Goal: Task Accomplishment & Management: Manage account settings

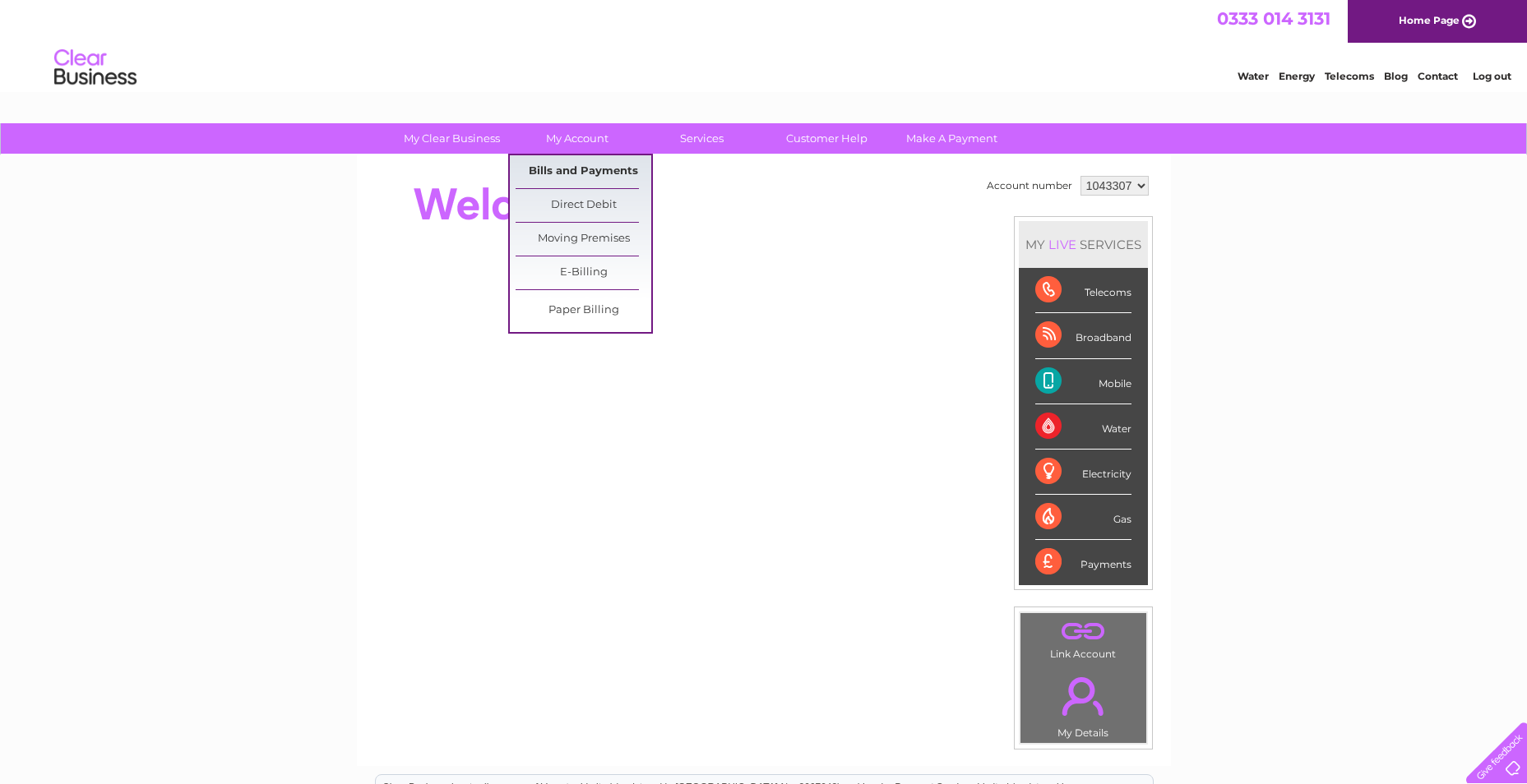
click at [563, 173] on link "Bills and Payments" at bounding box center [584, 172] width 136 height 33
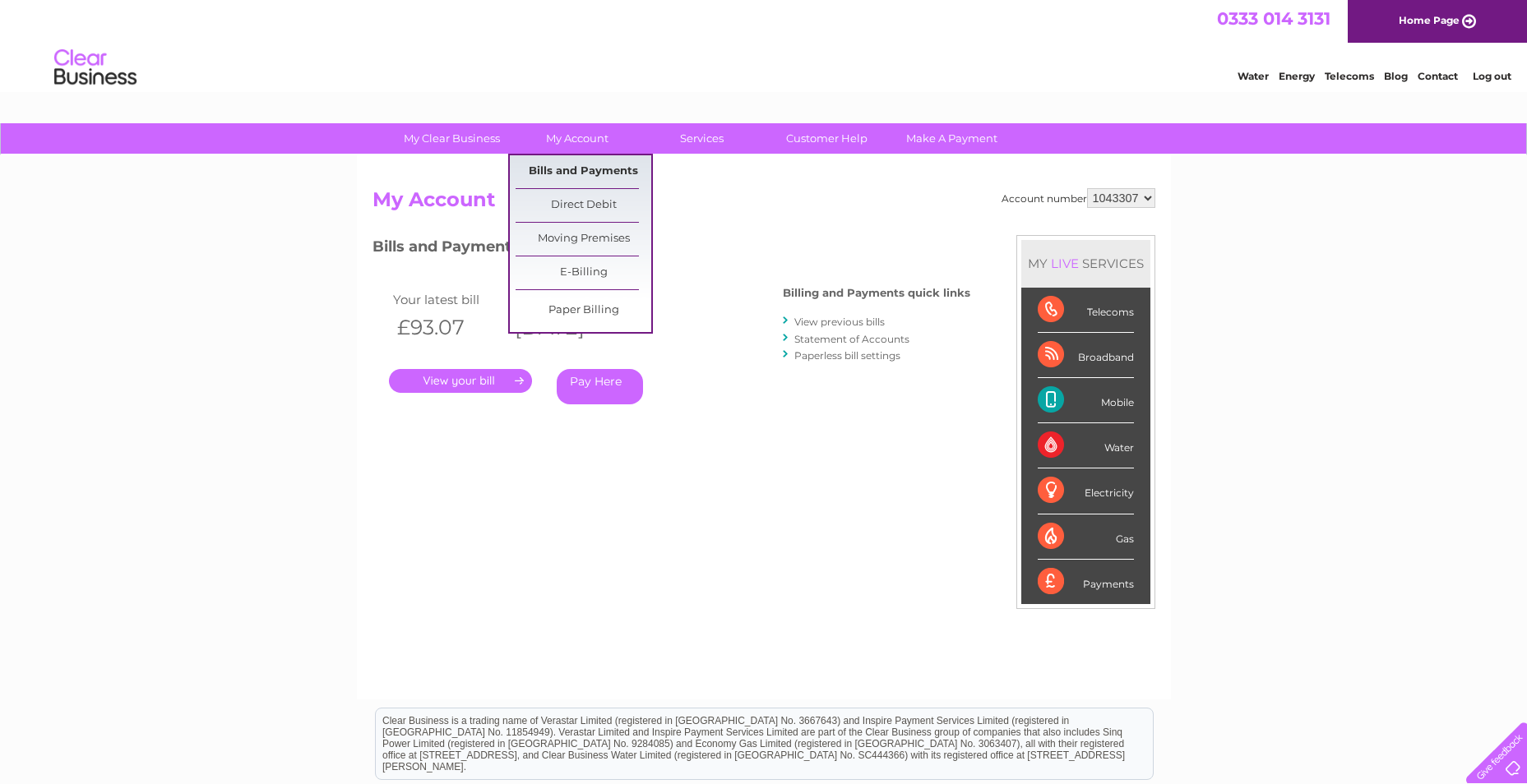
click at [581, 169] on link "Bills and Payments" at bounding box center [584, 172] width 136 height 33
click at [580, 169] on link "Bills and Payments" at bounding box center [584, 172] width 136 height 33
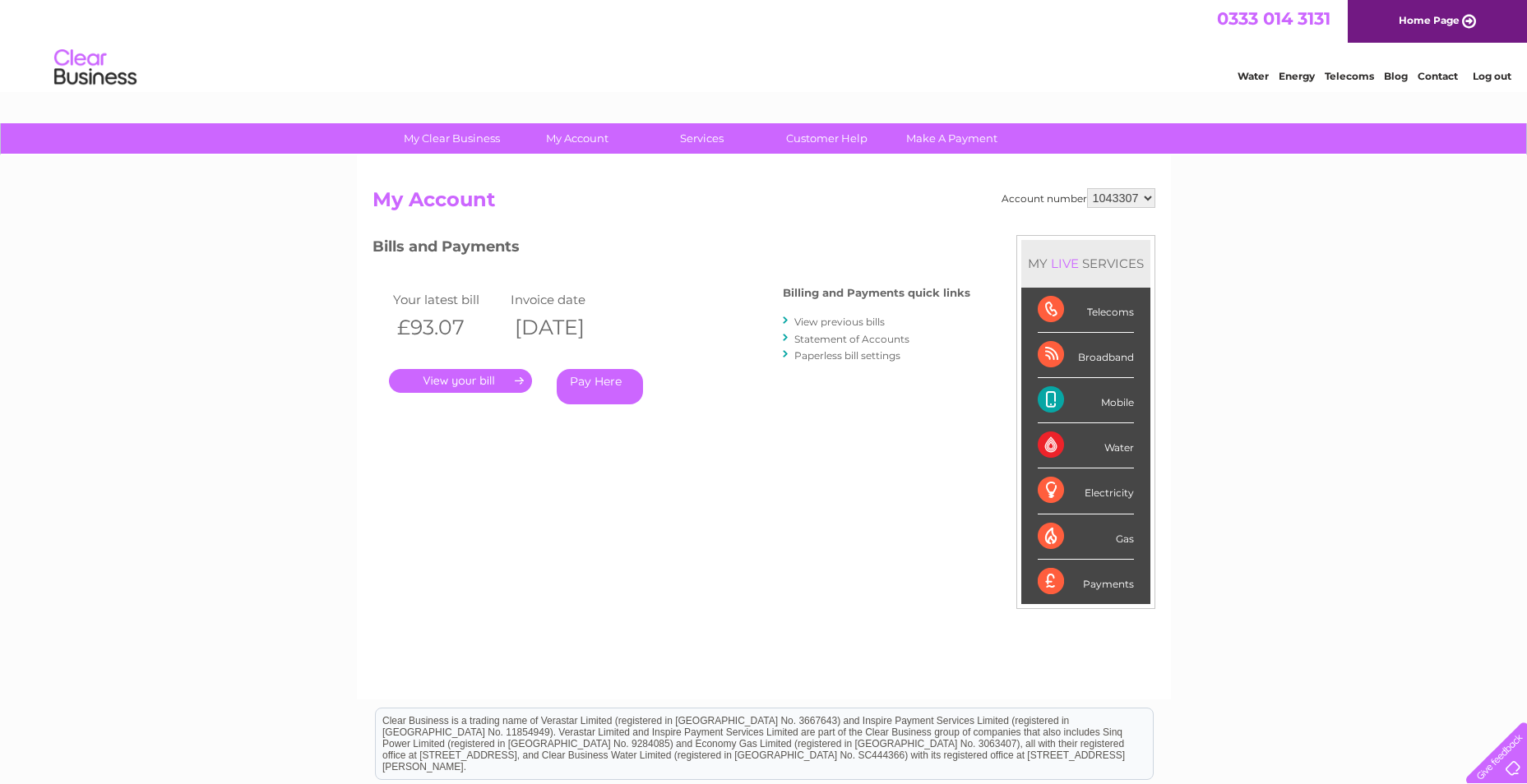
click at [852, 324] on link "View previous bills" at bounding box center [839, 321] width 91 height 12
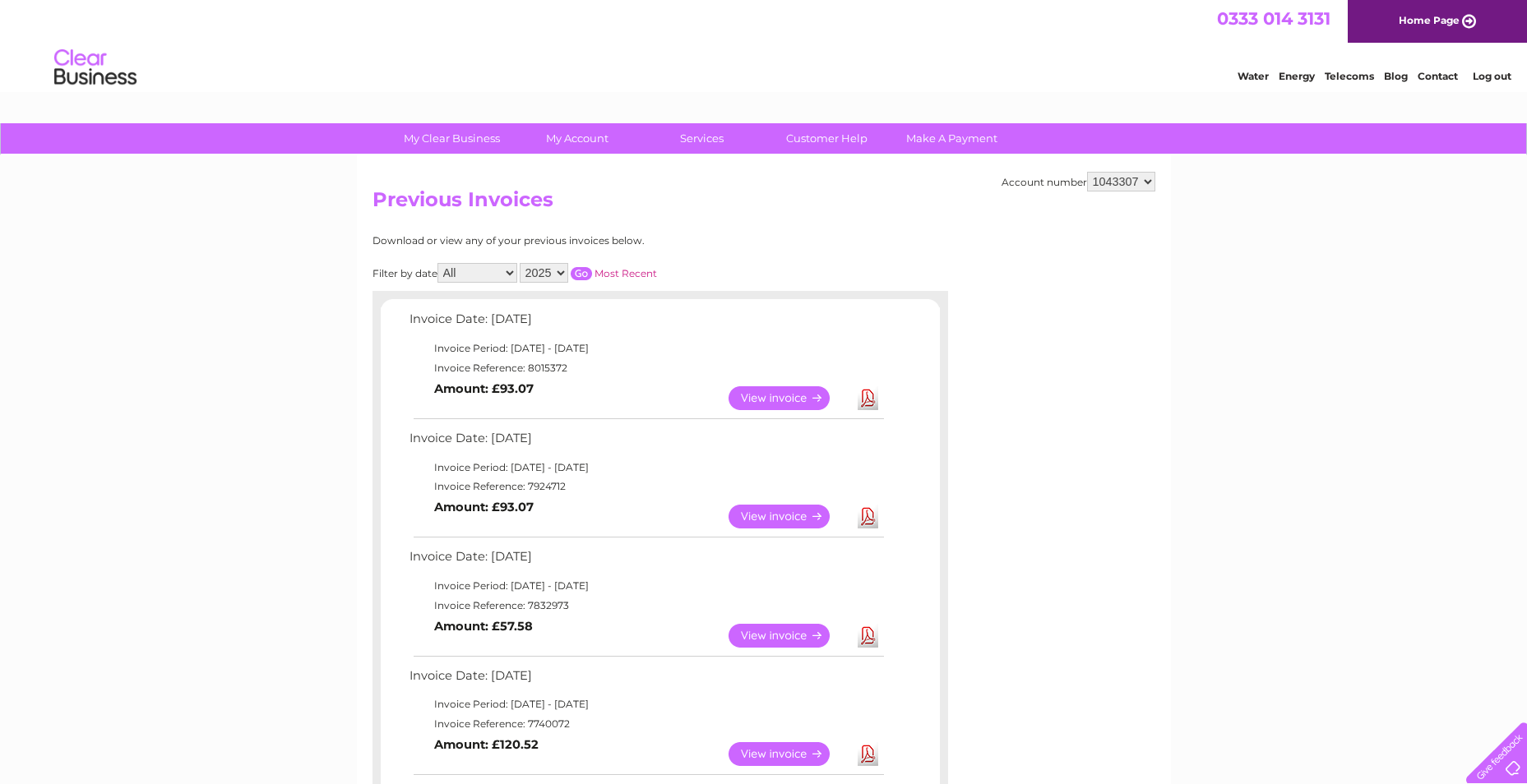
click at [794, 519] on link "View" at bounding box center [790, 517] width 121 height 24
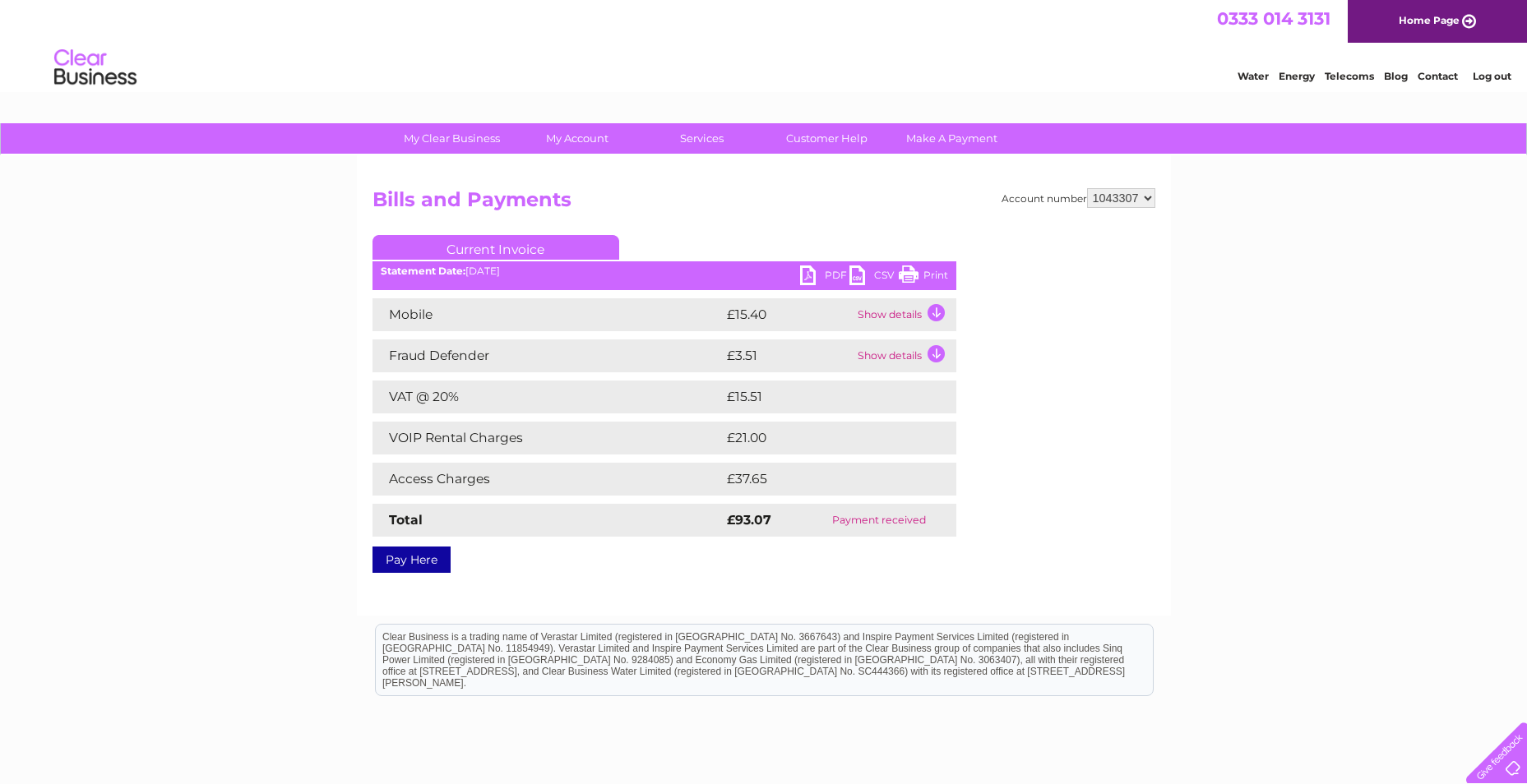
click at [935, 275] on link "Print" at bounding box center [924, 277] width 50 height 24
click at [1277, 200] on div "My Clear Business Login Details My Details My Preferences Link Account My Accou…" at bounding box center [763, 510] width 1527 height 774
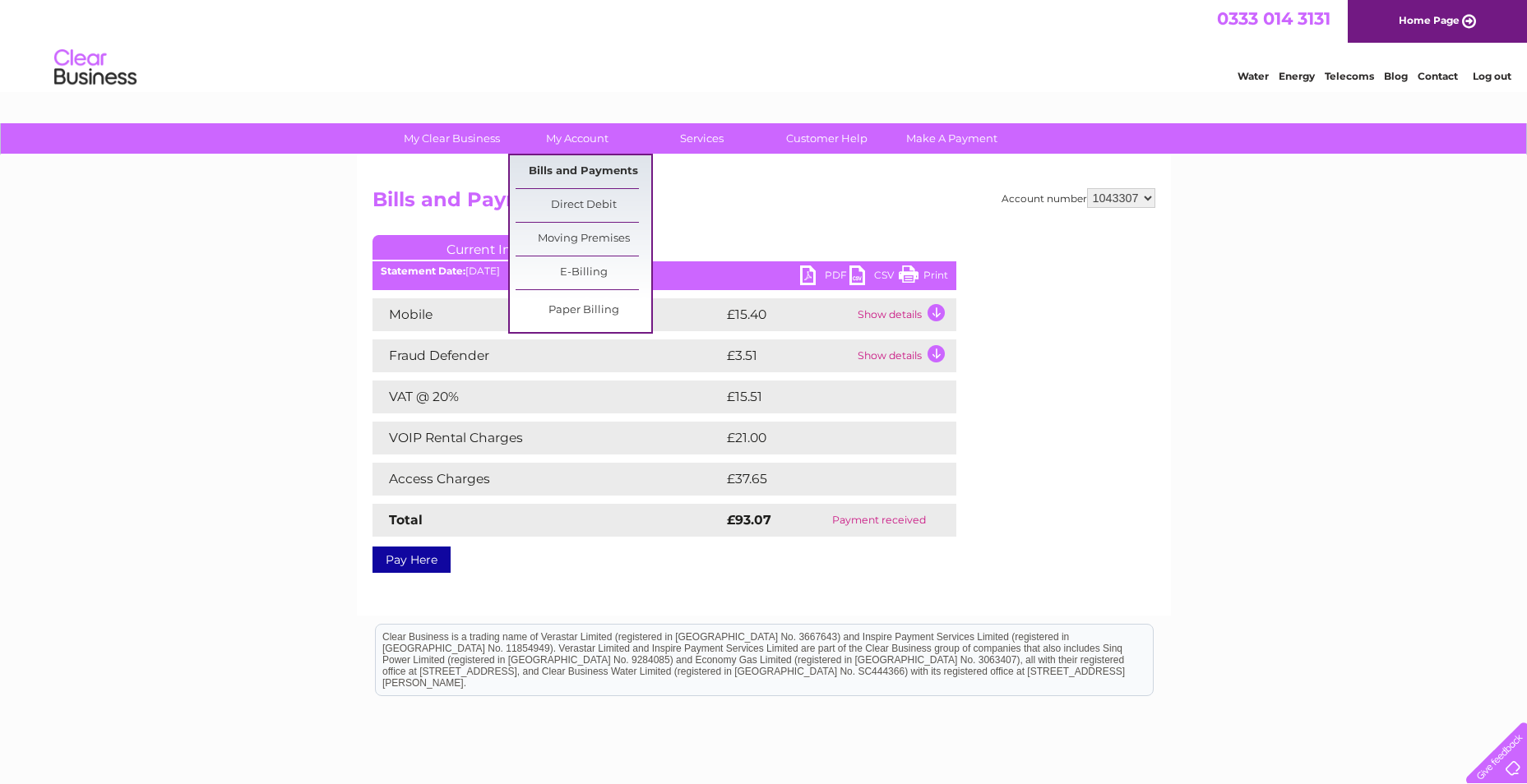
click at [574, 173] on link "Bills and Payments" at bounding box center [584, 172] width 136 height 33
click at [572, 171] on link "Bills and Payments" at bounding box center [584, 172] width 136 height 33
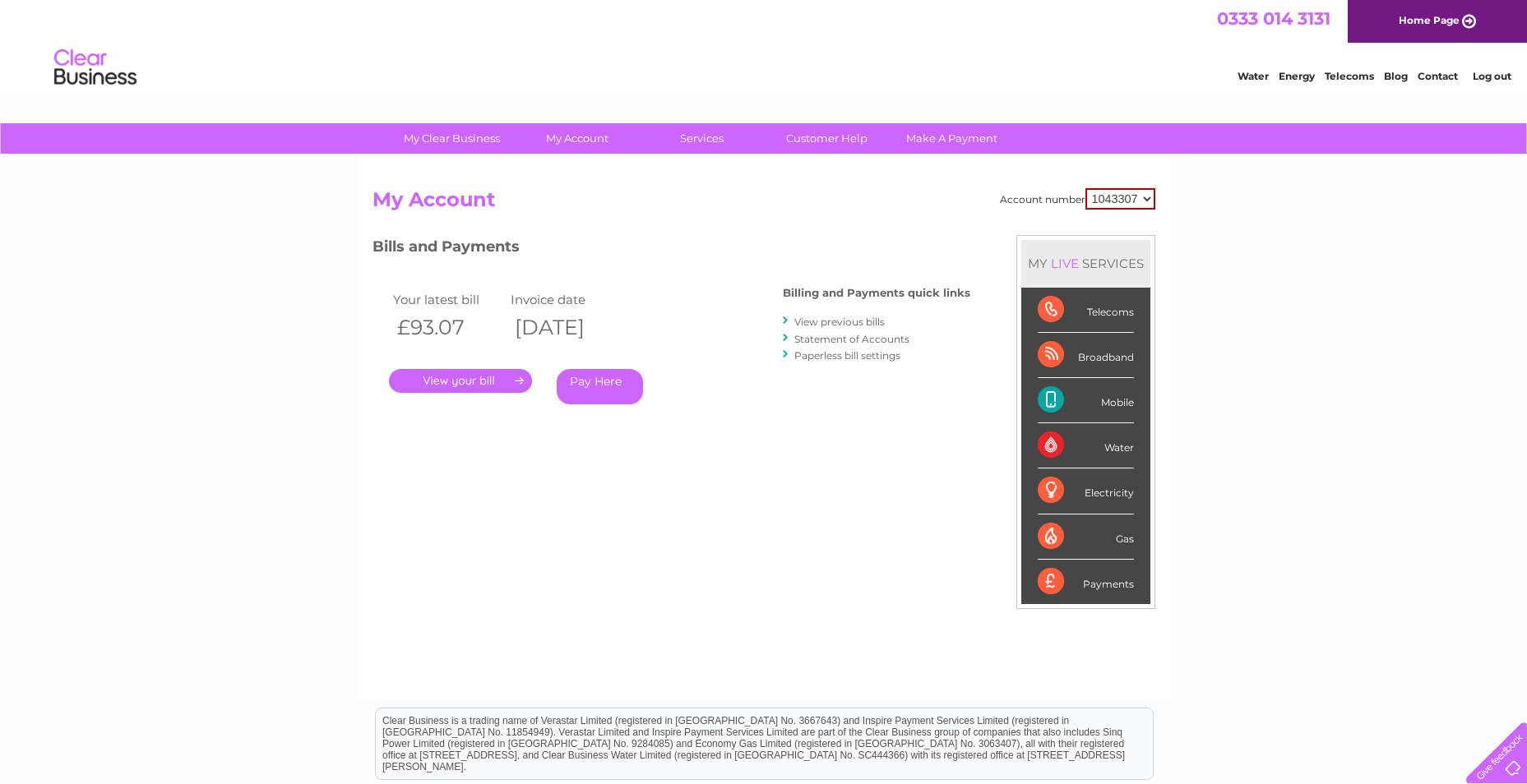
click at [508, 383] on link "." at bounding box center [461, 381] width 143 height 24
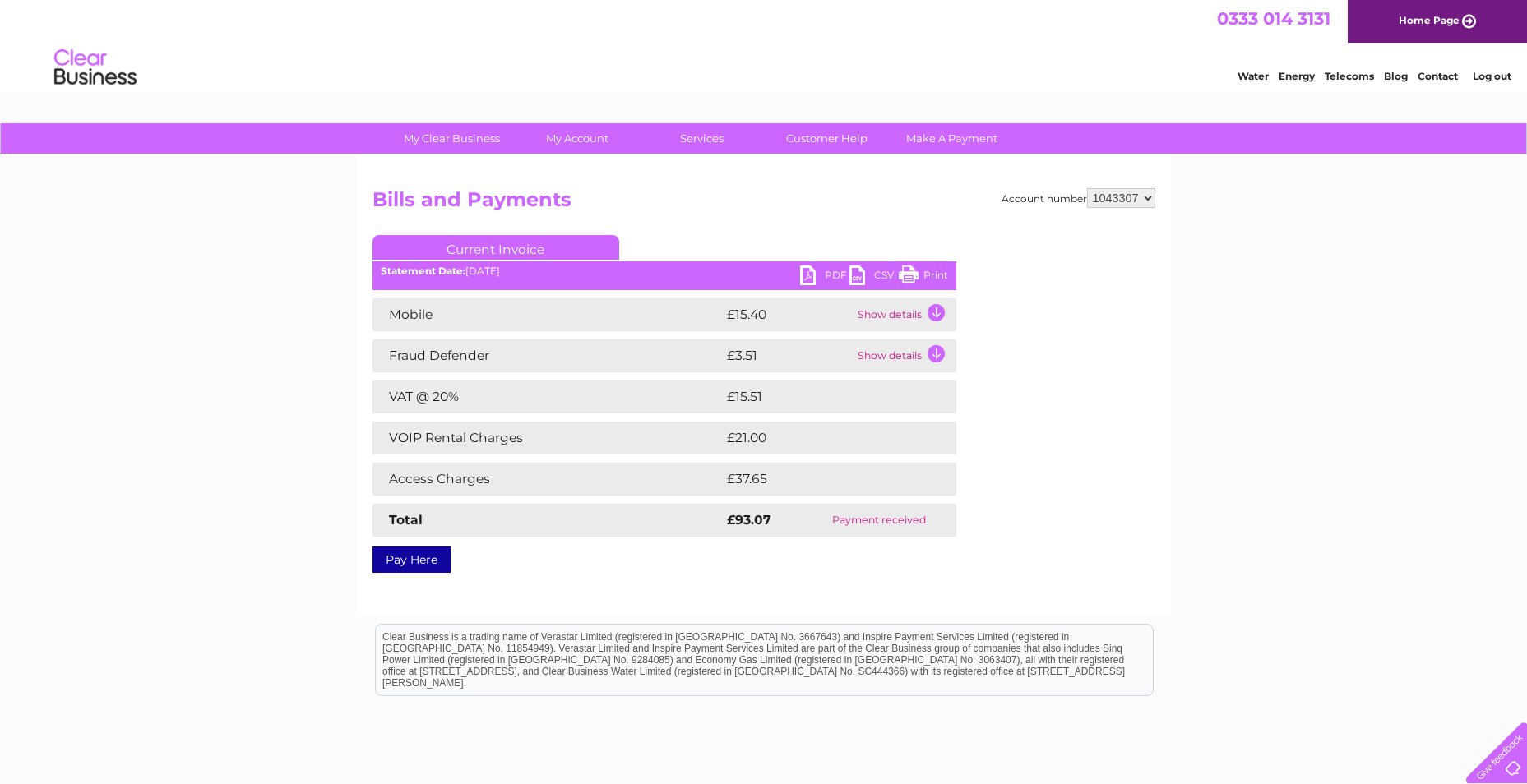
click at [939, 275] on link "Print" at bounding box center [924, 277] width 50 height 24
